Goal: Transaction & Acquisition: Purchase product/service

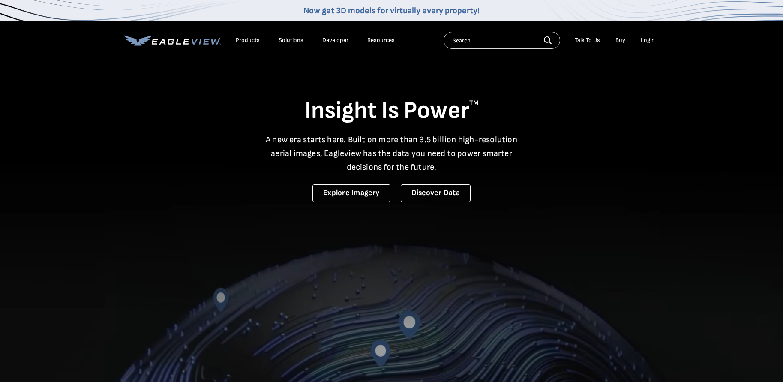
click at [650, 39] on div "Login" at bounding box center [648, 40] width 14 height 8
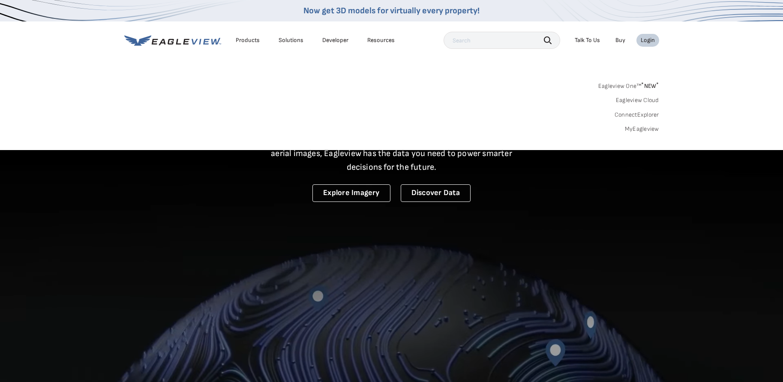
click at [633, 130] on link "MyEagleview" at bounding box center [642, 129] width 34 height 8
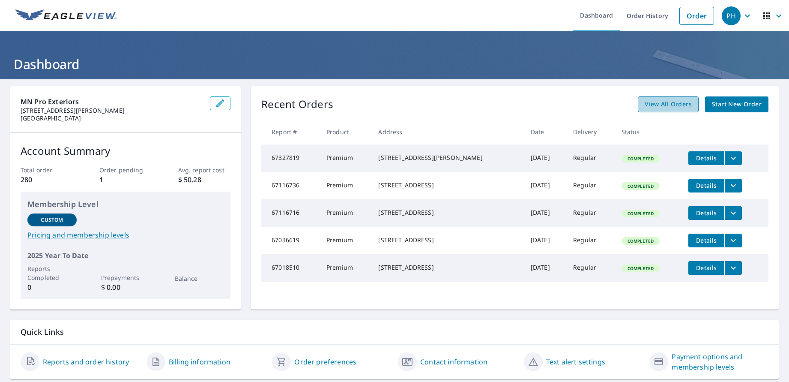
click at [656, 98] on link "View All Orders" at bounding box center [668, 104] width 61 height 16
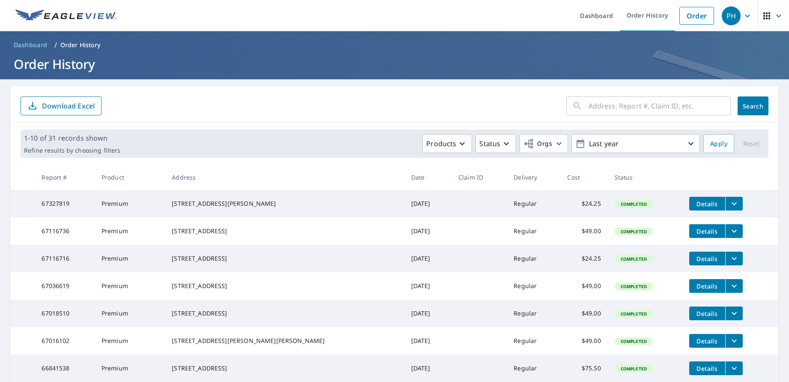
click at [604, 106] on input "text" at bounding box center [660, 106] width 142 height 24
type input "5400"
click at [751, 104] on span "Search" at bounding box center [753, 106] width 17 height 8
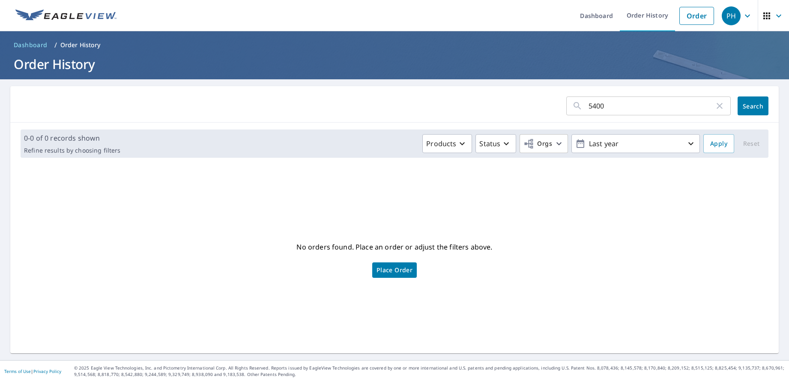
click at [743, 15] on icon "button" at bounding box center [748, 16] width 10 height 10
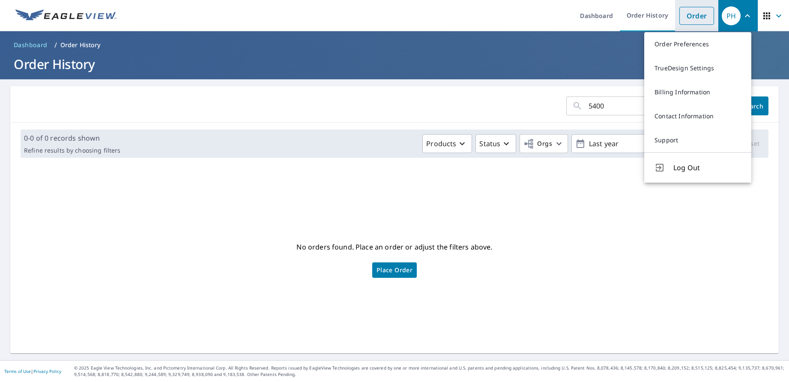
click at [686, 17] on link "Order" at bounding box center [697, 16] width 35 height 18
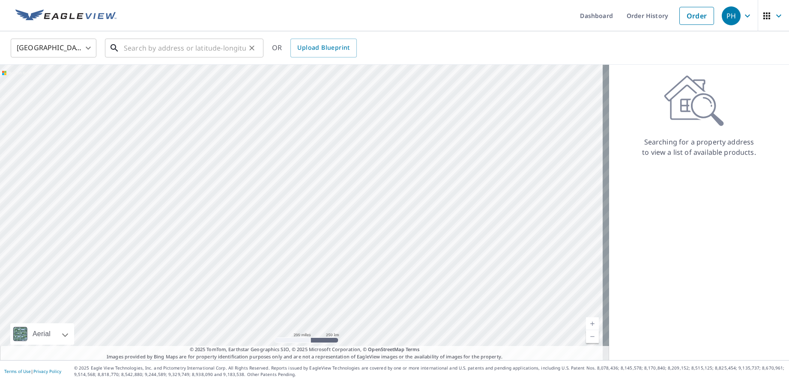
click at [145, 51] on input "text" at bounding box center [185, 48] width 122 height 24
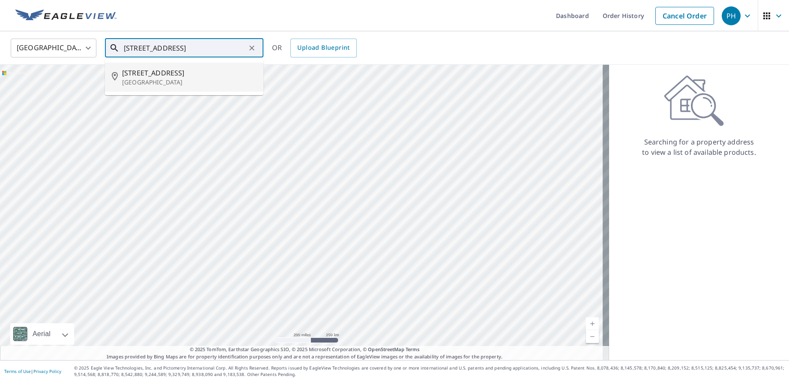
click at [169, 74] on span "[STREET_ADDRESS]" at bounding box center [189, 73] width 135 height 10
type input "[STREET_ADDRESS]"
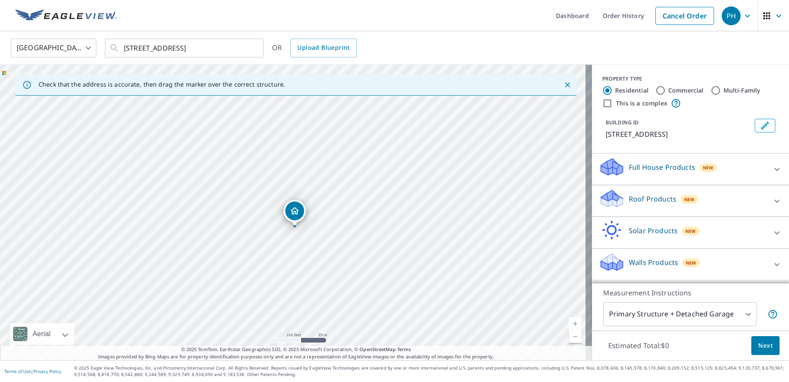
click at [642, 204] on p "Roof Products" at bounding box center [653, 199] width 48 height 10
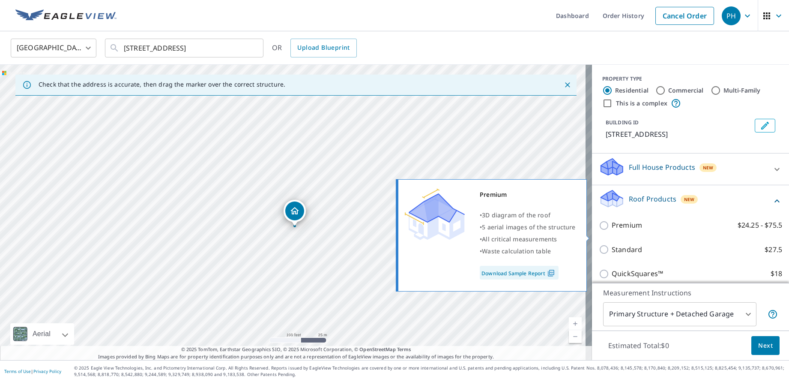
click at [638, 231] on label "Premium $24.25 - $75.5" at bounding box center [697, 225] width 171 height 11
click at [612, 231] on input "Premium $24.25 - $75.5" at bounding box center [605, 225] width 13 height 10
checkbox input "true"
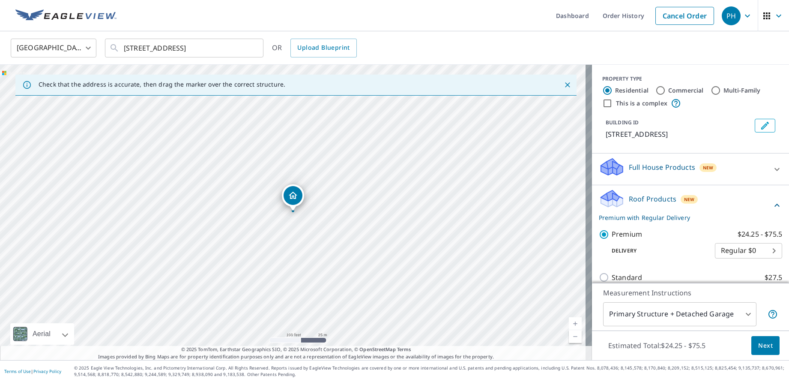
click at [758, 346] on span "Next" at bounding box center [765, 345] width 15 height 11
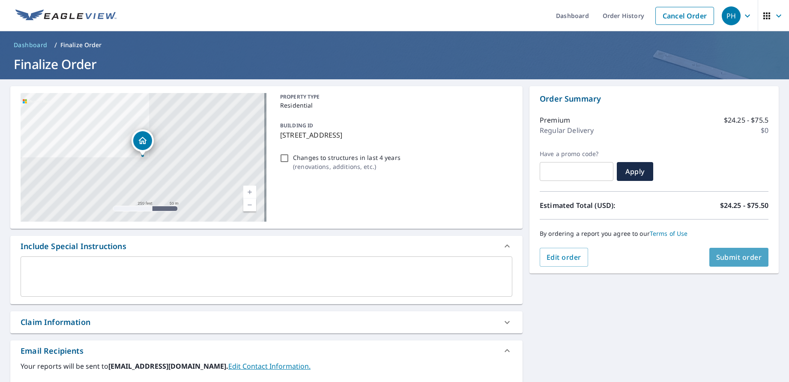
click at [728, 260] on span "Submit order" at bounding box center [739, 256] width 46 height 9
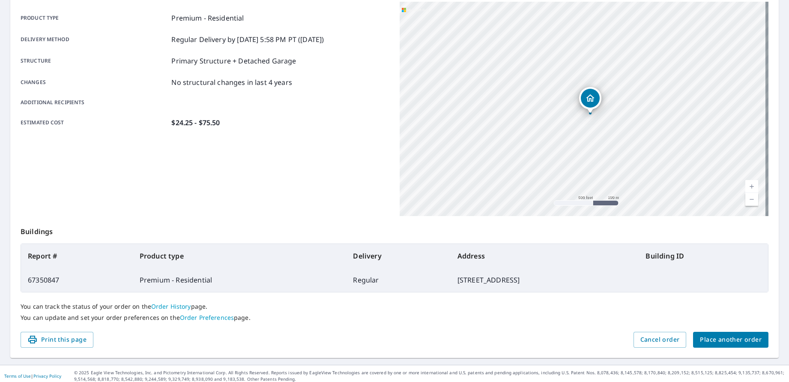
scroll to position [123, 0]
